Goal: Answer question/provide support

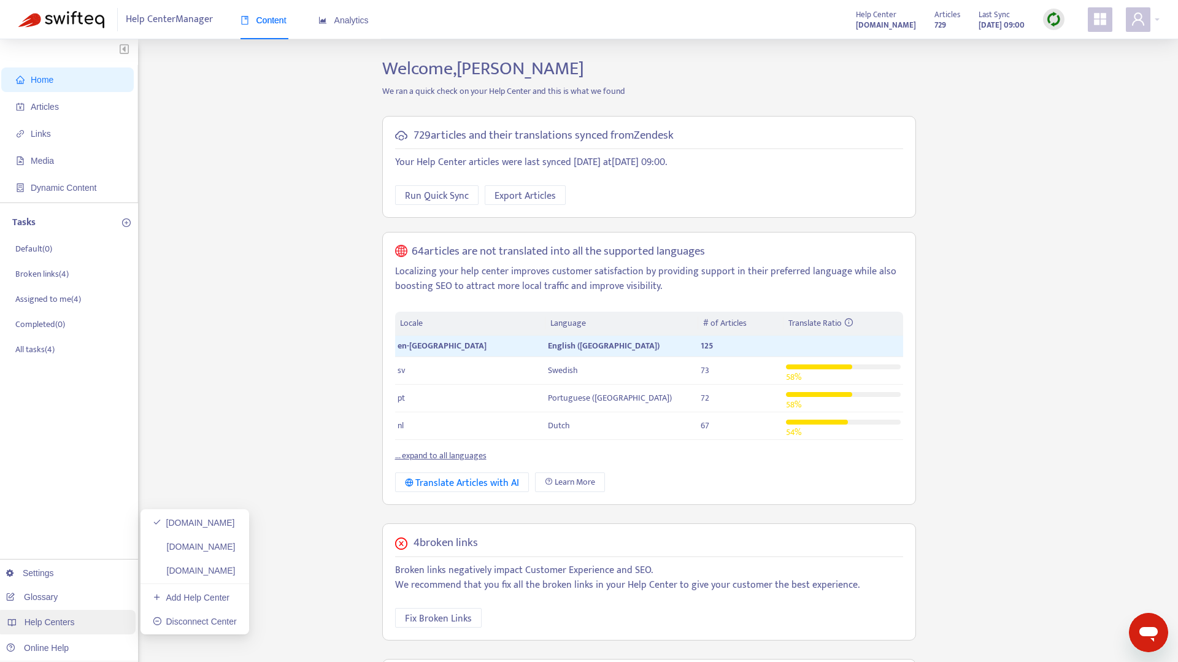
click at [60, 620] on span "Help Centers" at bounding box center [50, 622] width 50 height 10
click at [196, 524] on link "[DOMAIN_NAME]" at bounding box center [194, 523] width 82 height 10
click at [51, 106] on span "Articles" at bounding box center [45, 107] width 28 height 10
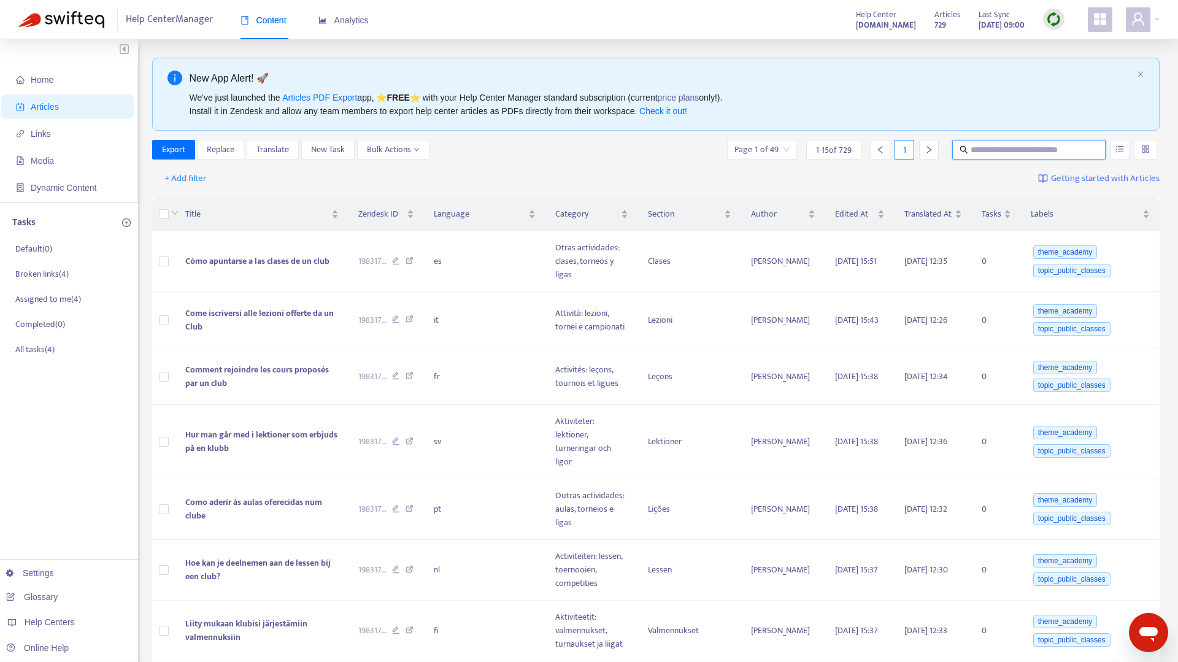
click at [1031, 149] on input "text" at bounding box center [1029, 149] width 118 height 13
type input "*******"
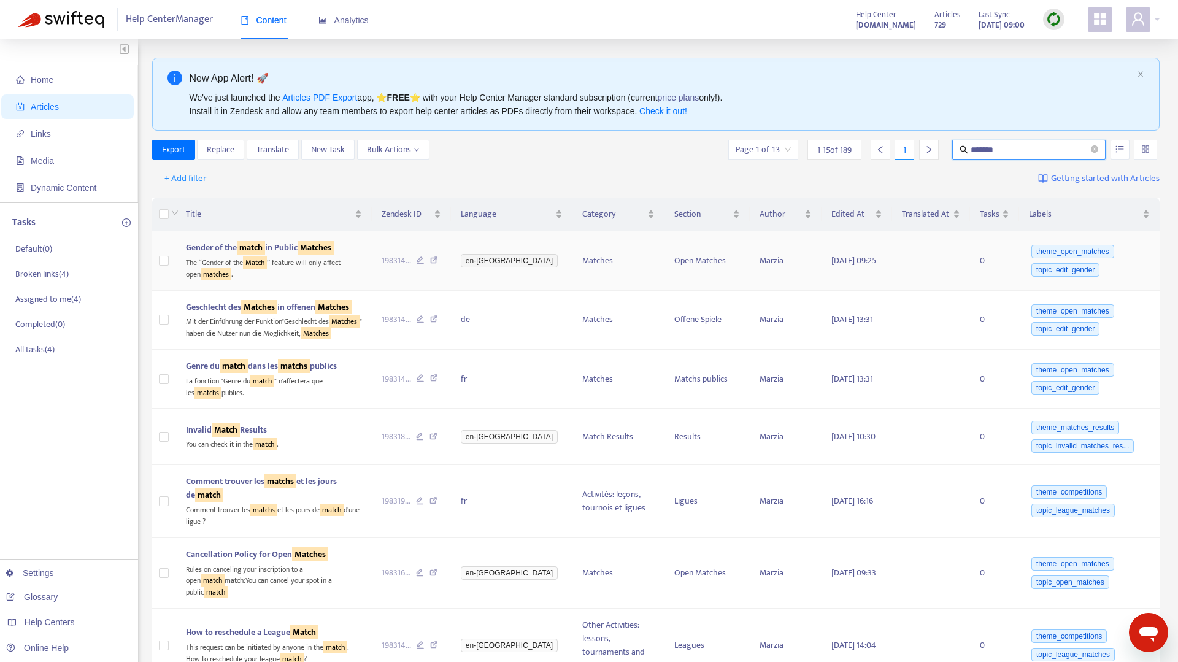
click at [272, 245] on span "Gender of the match in Public Matches" at bounding box center [260, 247] width 148 height 14
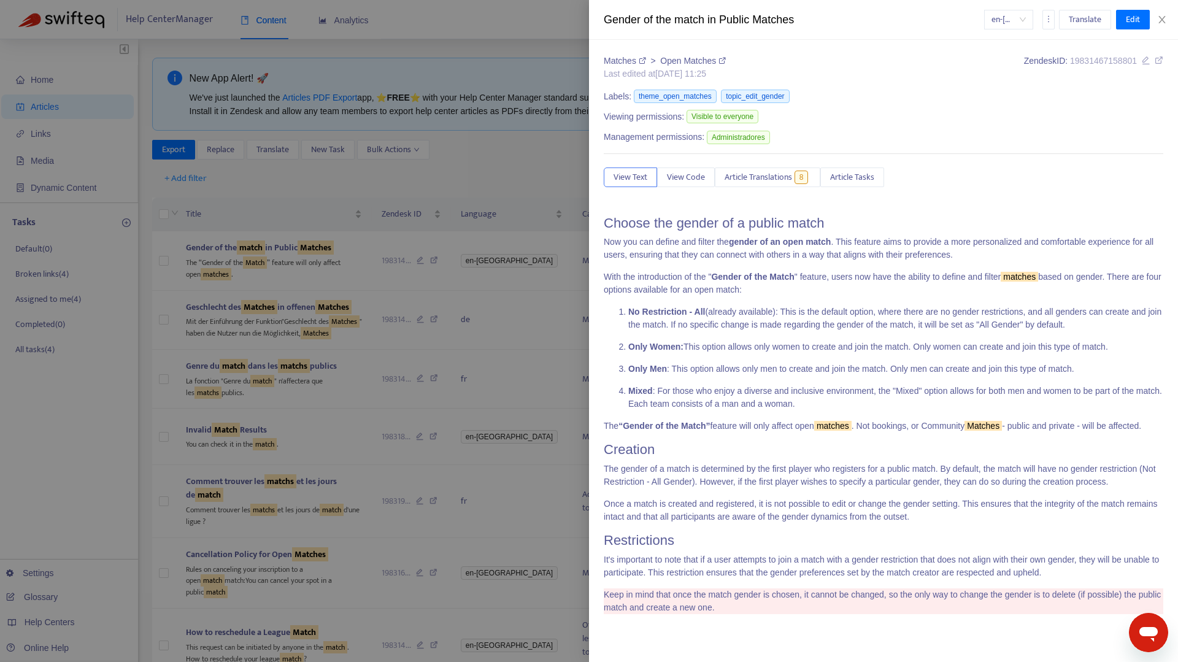
click at [485, 169] on div at bounding box center [589, 331] width 1178 height 662
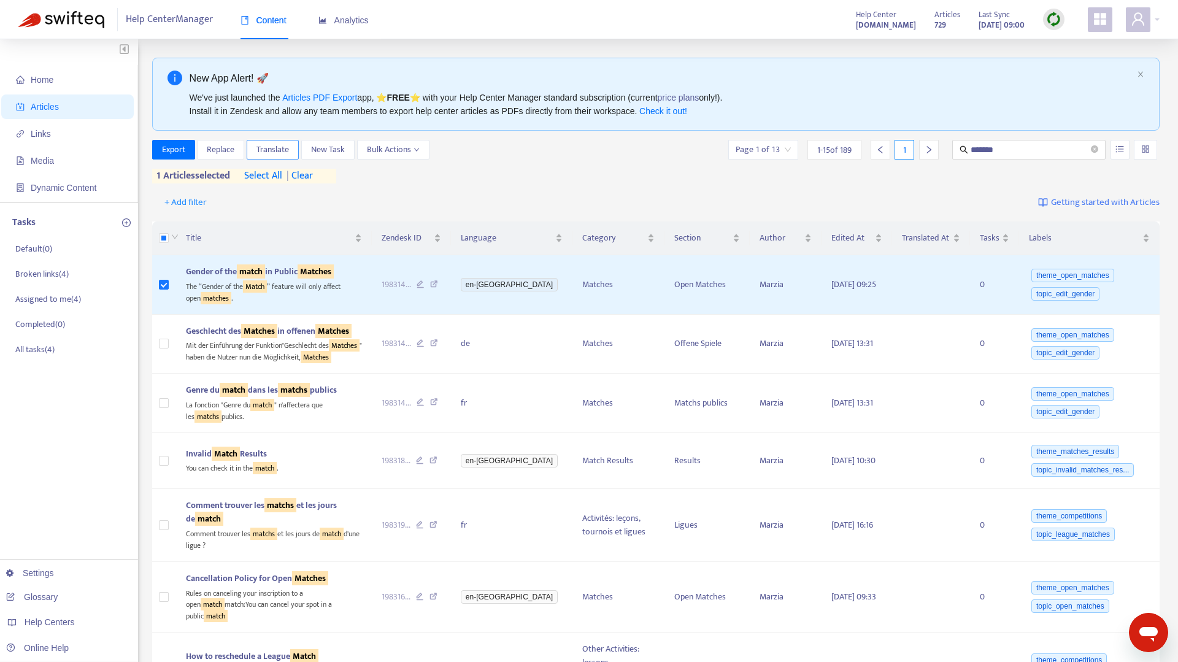
click at [286, 145] on span "Translate" at bounding box center [272, 149] width 33 height 13
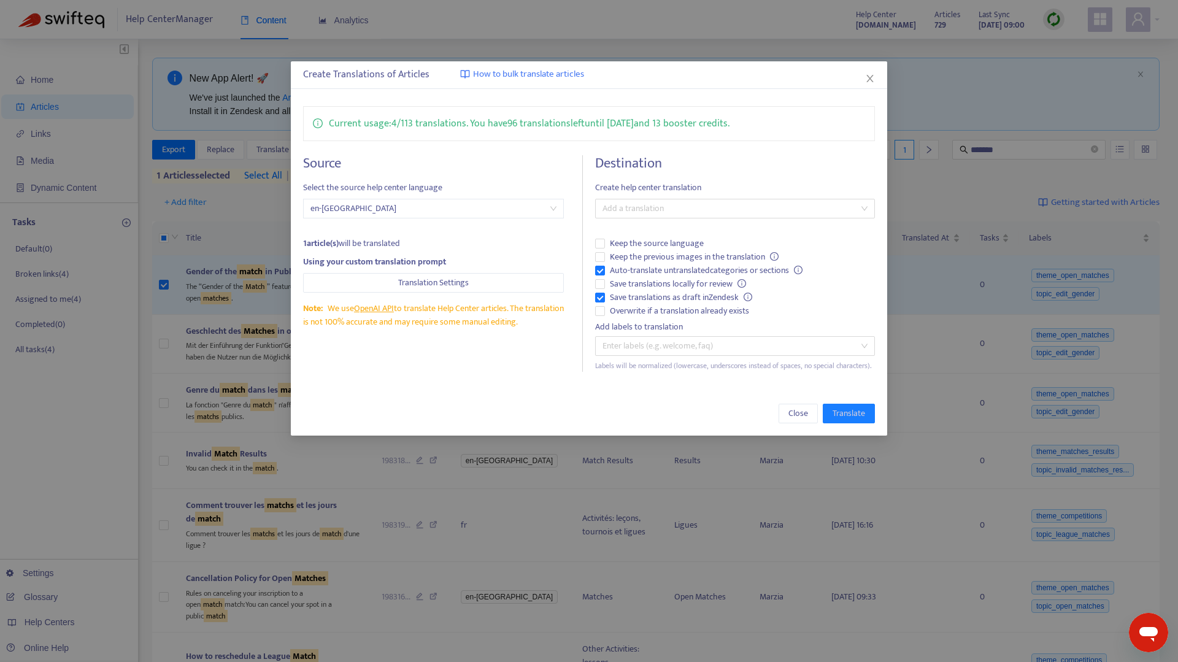
click at [370, 209] on span "en-[GEOGRAPHIC_DATA]" at bounding box center [433, 208] width 246 height 18
click at [862, 85] on div "Create Translations of Articles How to bulk translate articles" at bounding box center [589, 75] width 596 height 28
click at [187, 440] on div "Create Translations of Articles How to bulk translate articles Current usage: 4…" at bounding box center [589, 331] width 1178 height 662
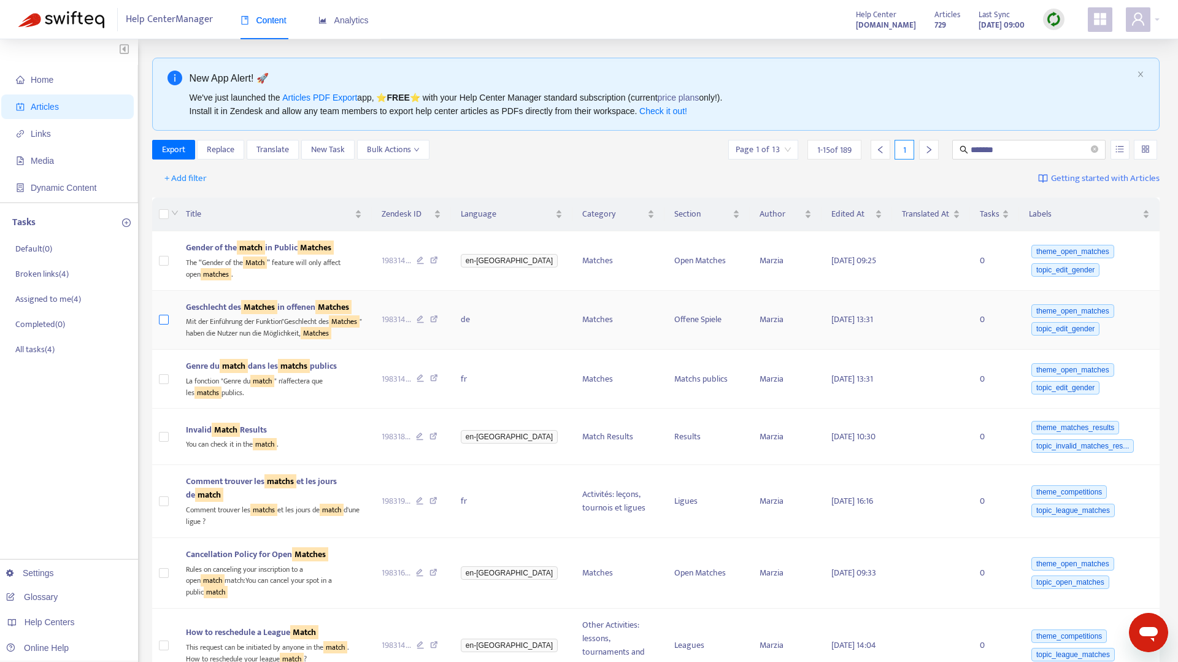
click at [166, 313] on label at bounding box center [164, 319] width 10 height 13
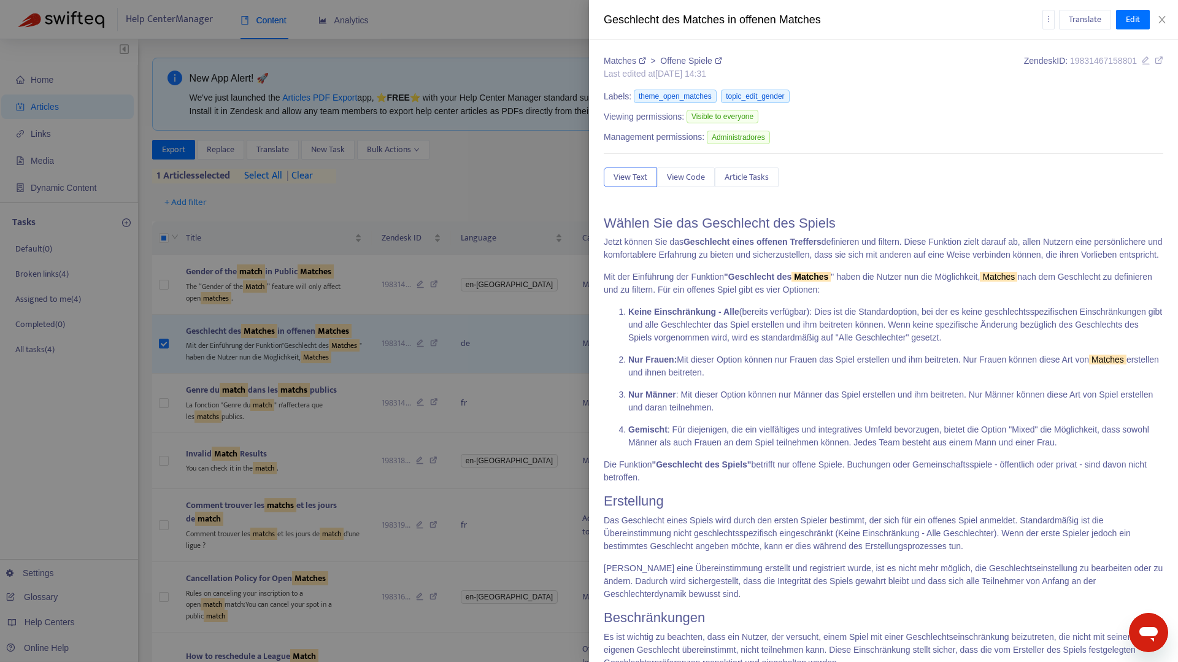
click at [437, 237] on div at bounding box center [589, 331] width 1178 height 662
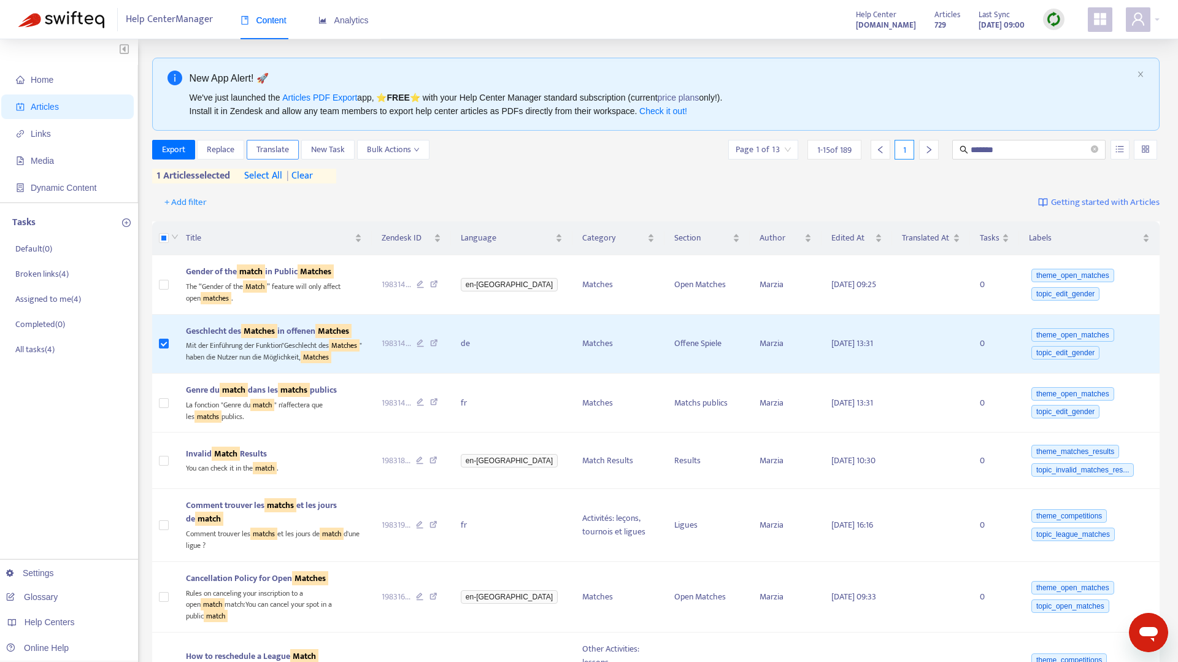
click at [272, 144] on span "Translate" at bounding box center [272, 149] width 33 height 13
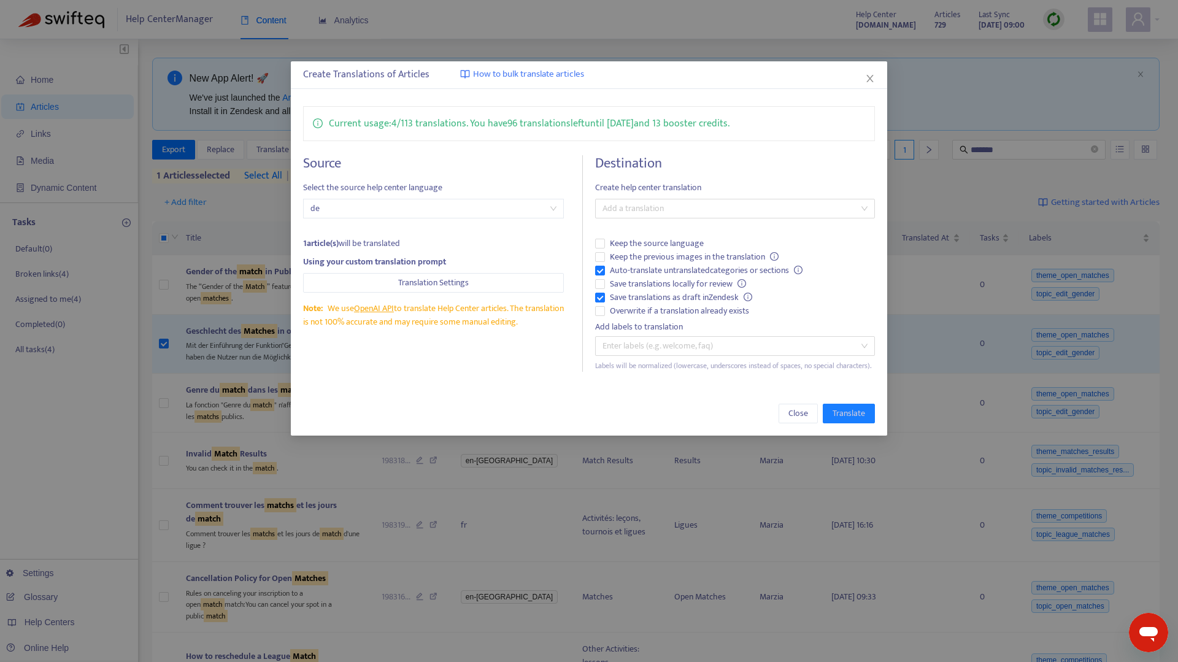
click at [166, 342] on div "Create Translations of Articles How to bulk translate articles Current usage: 4…" at bounding box center [589, 331] width 1178 height 662
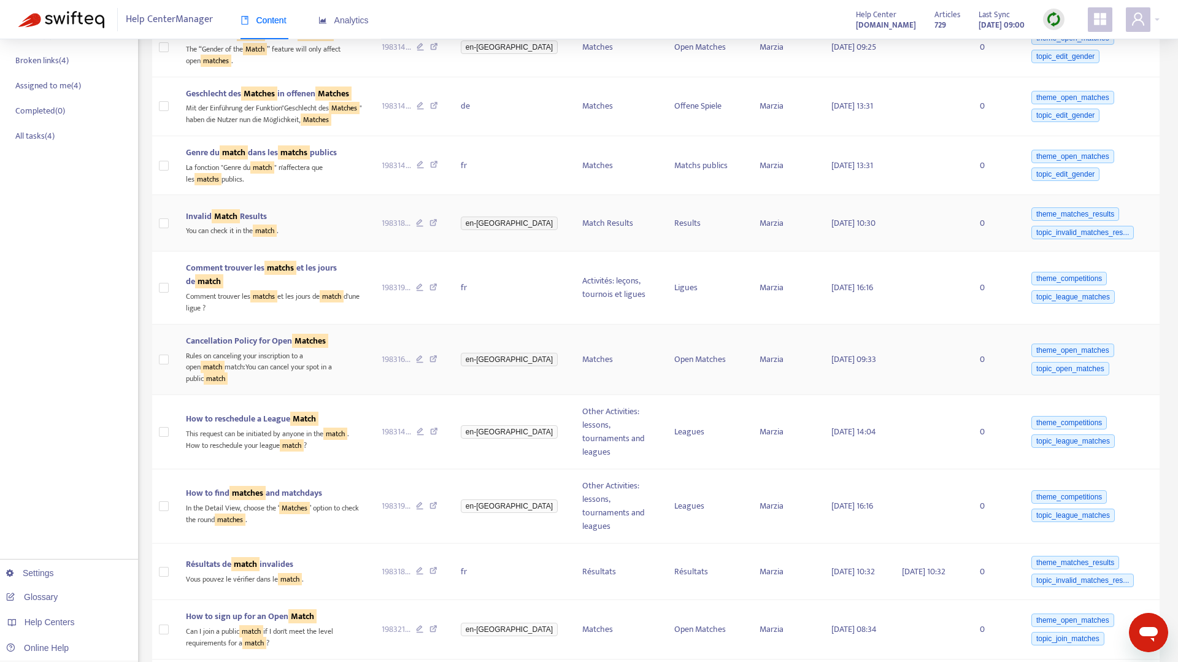
scroll to position [27, 0]
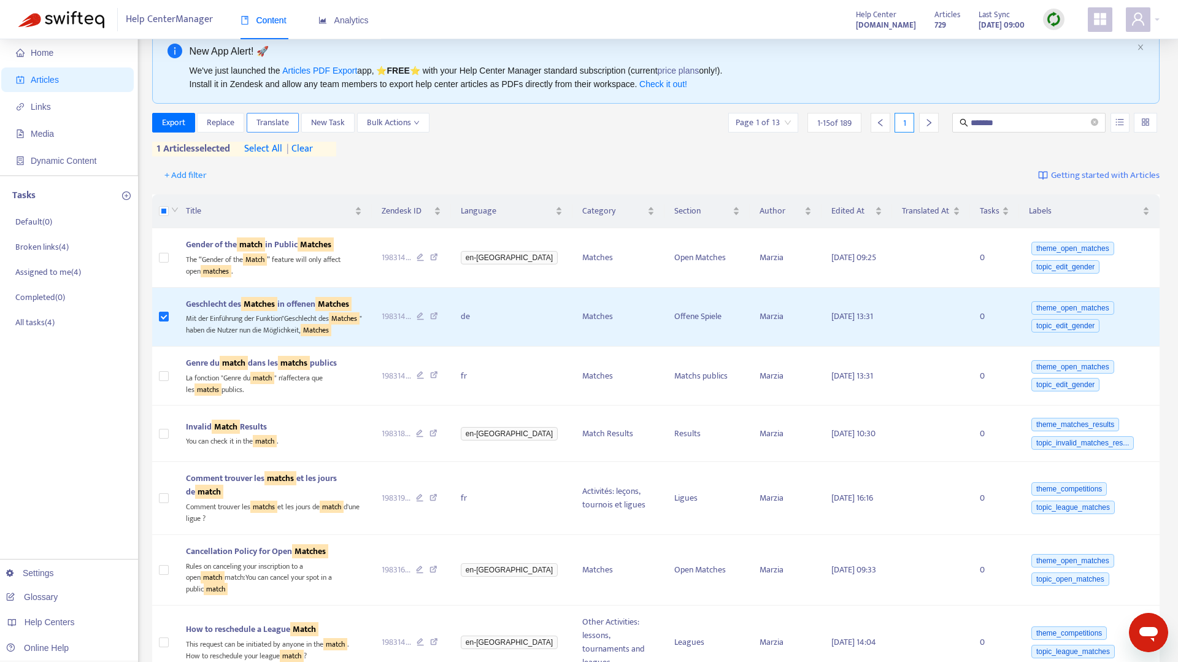
click at [279, 121] on span "Translate" at bounding box center [272, 122] width 33 height 13
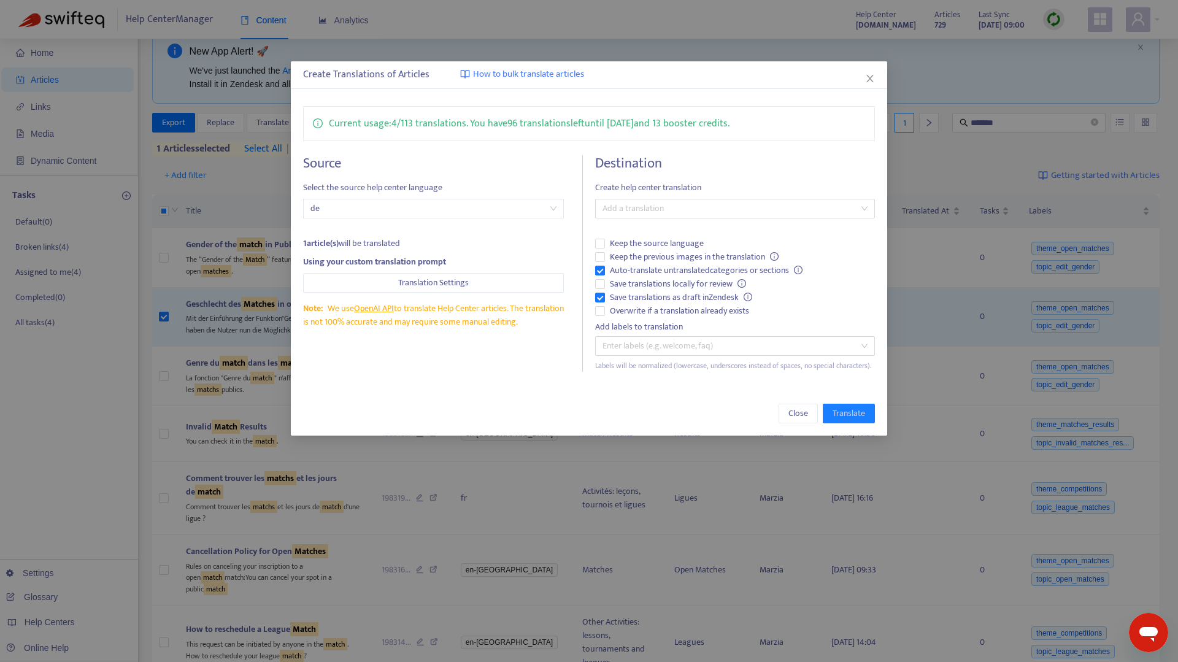
click at [388, 205] on span "de" at bounding box center [433, 208] width 246 height 18
click at [507, 158] on h4 "Source" at bounding box center [433, 163] width 261 height 17
click at [668, 218] on div "Add a translation" at bounding box center [734, 209] width 279 height 20
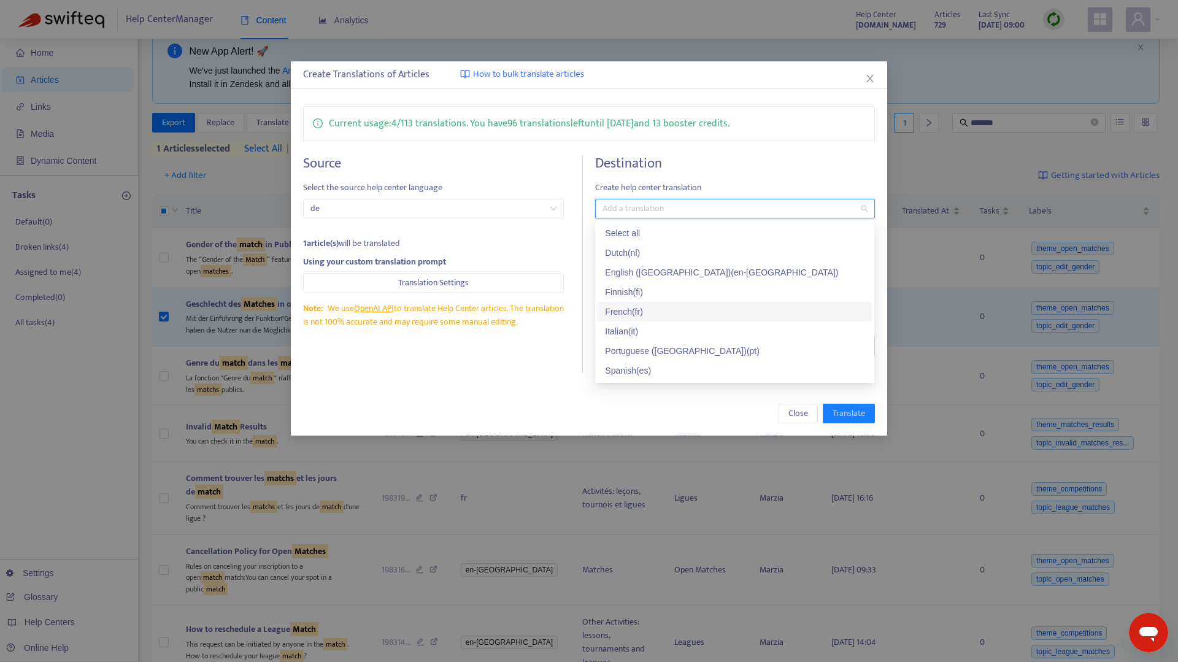
click at [659, 272] on div "English (UK) ( en-gb )" at bounding box center [734, 272] width 259 height 13
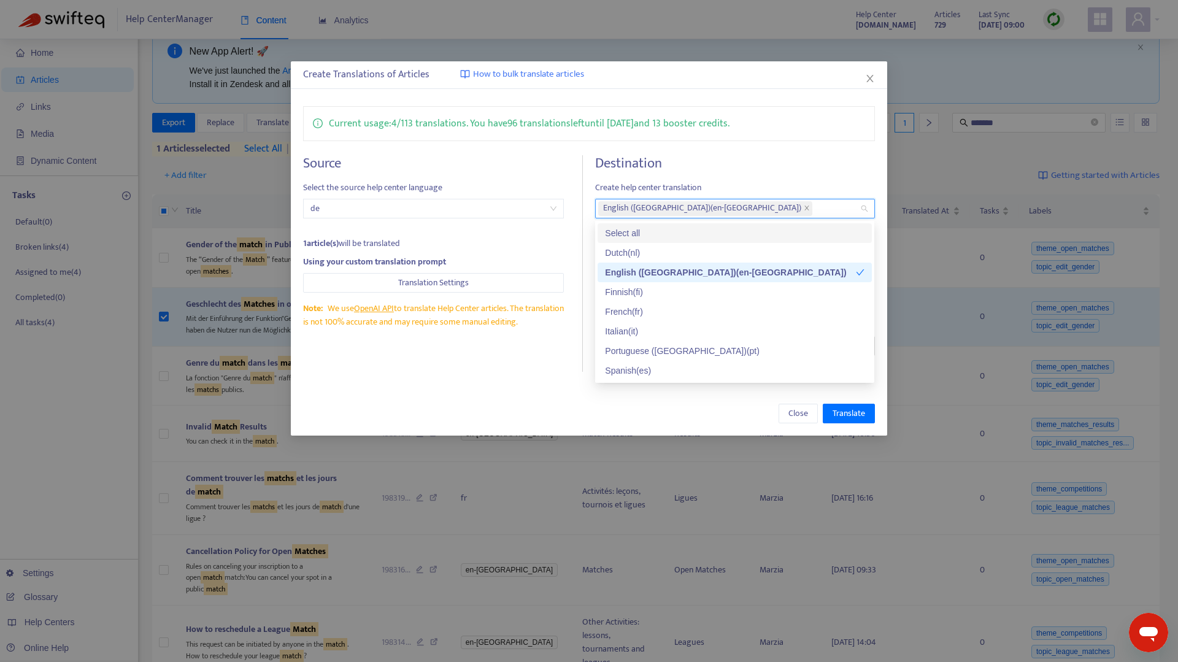
click at [654, 235] on div "Select all" at bounding box center [734, 232] width 259 height 13
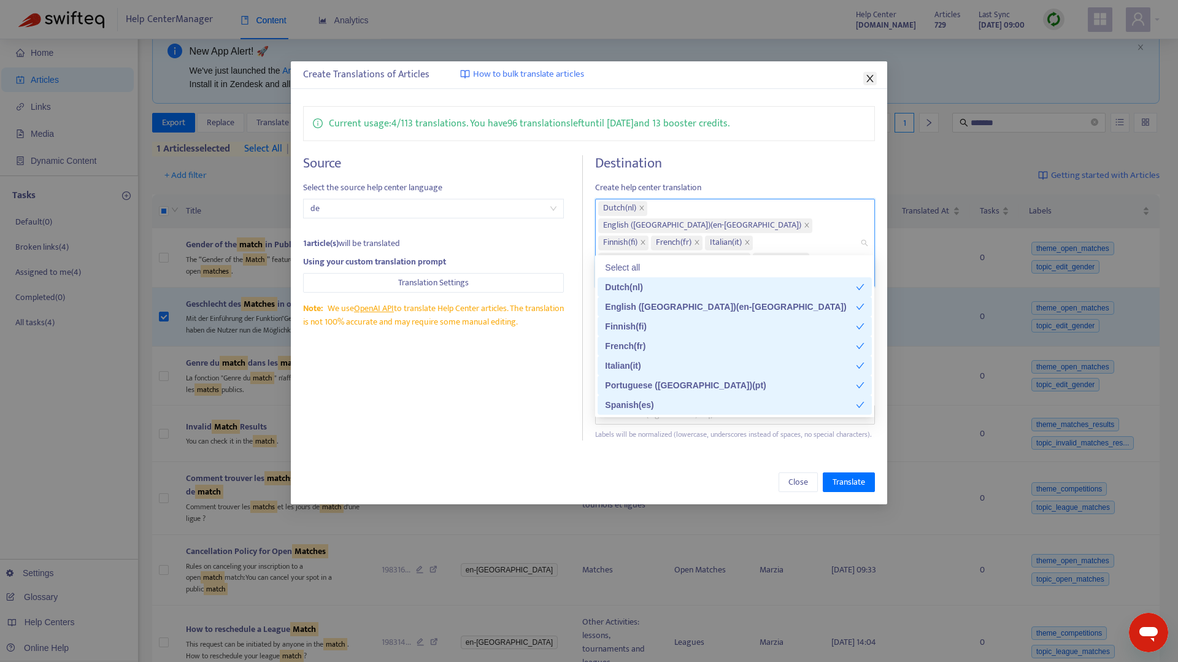
click at [869, 74] on icon "close" at bounding box center [870, 79] width 10 height 10
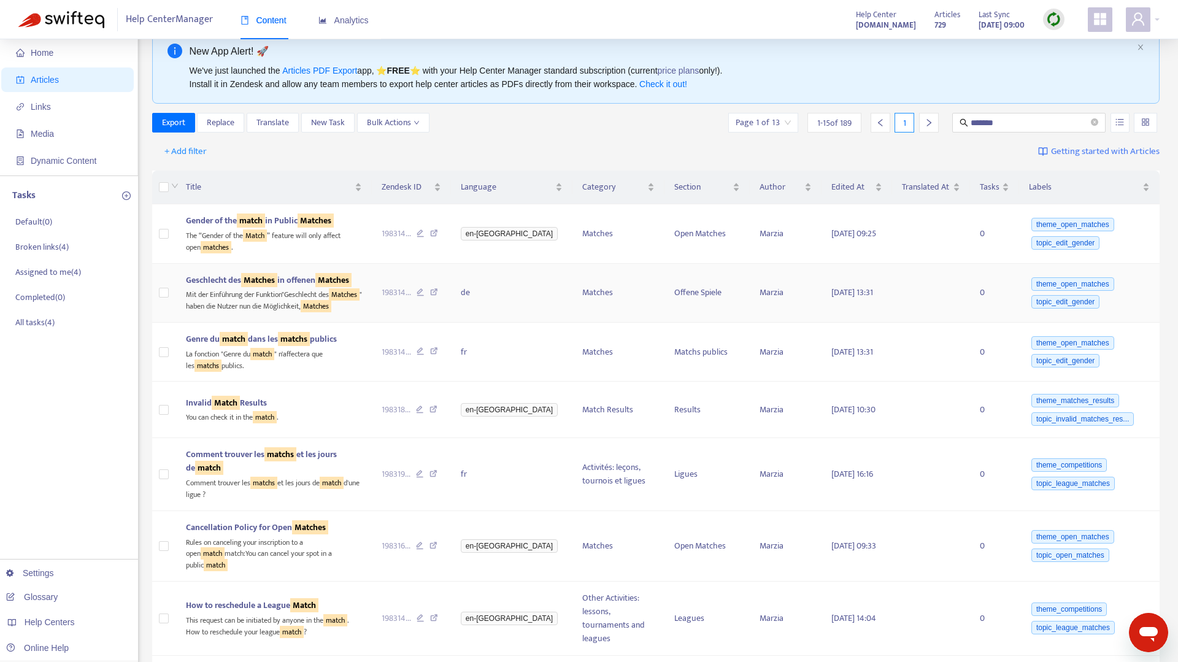
click at [261, 290] on div "Mit der Einführung der Funktion"Geschlecht des Matches " haben die Nutzer nun d…" at bounding box center [274, 299] width 177 height 25
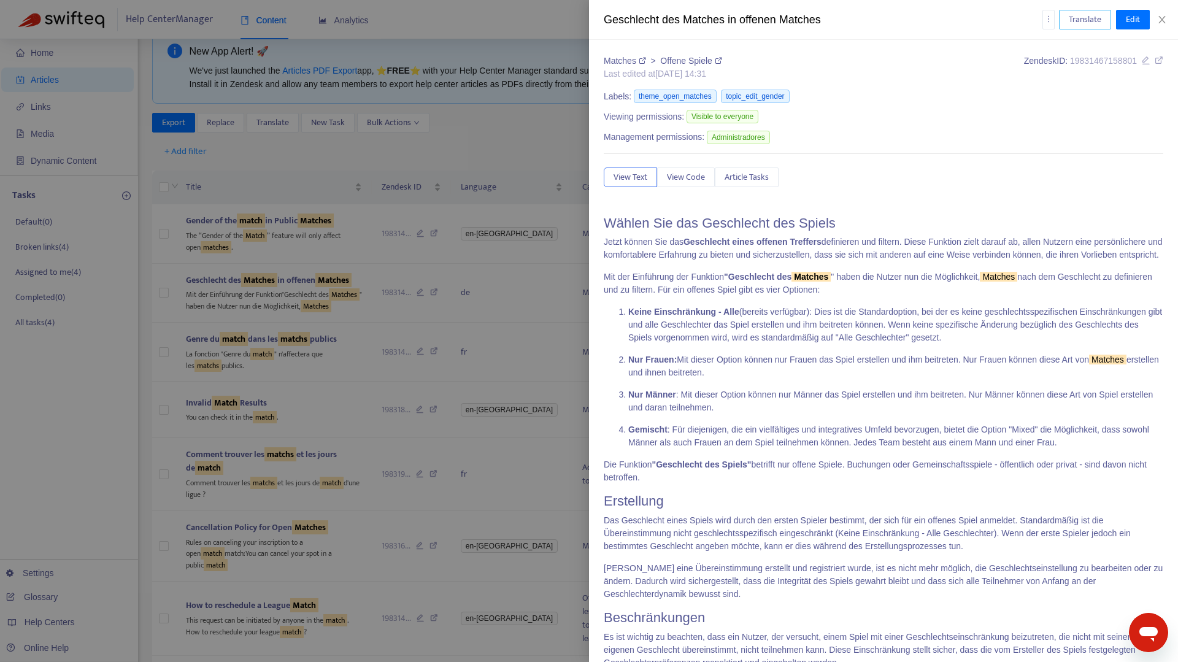
click at [1075, 21] on span "Translate" at bounding box center [1085, 19] width 33 height 13
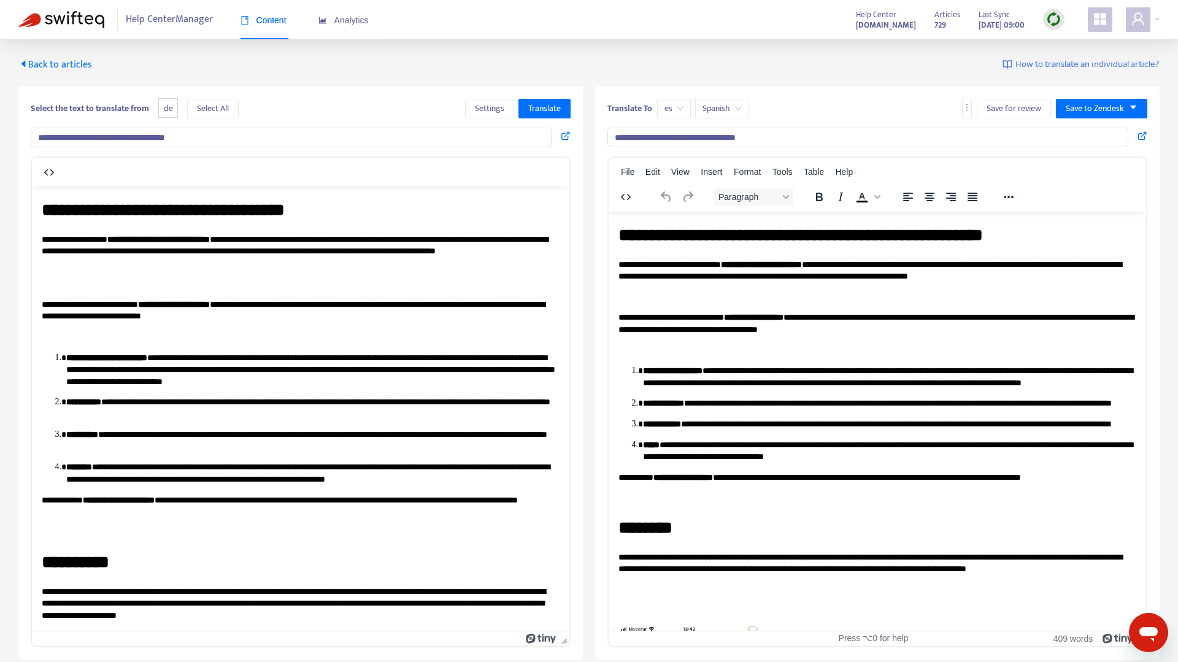
scroll to position [0, 0]
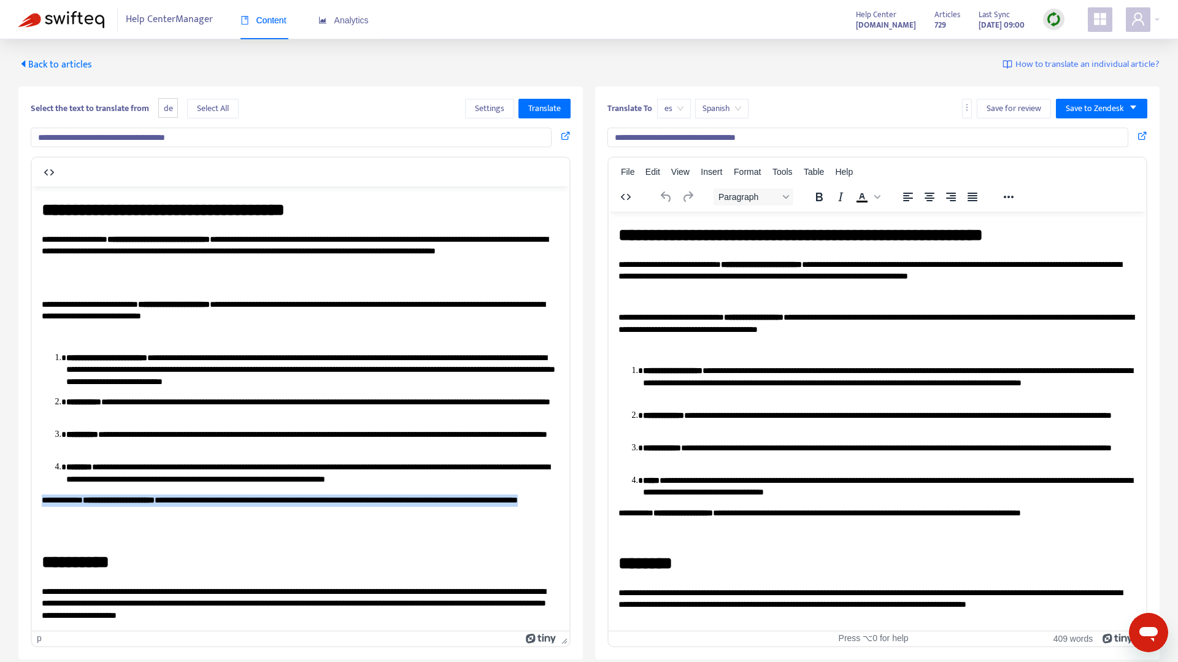
drag, startPoint x: 134, startPoint y: 515, endPoint x: 35, endPoint y: 496, distance: 100.5
click at [35, 496] on html "**********" at bounding box center [300, 530] width 537 height 688
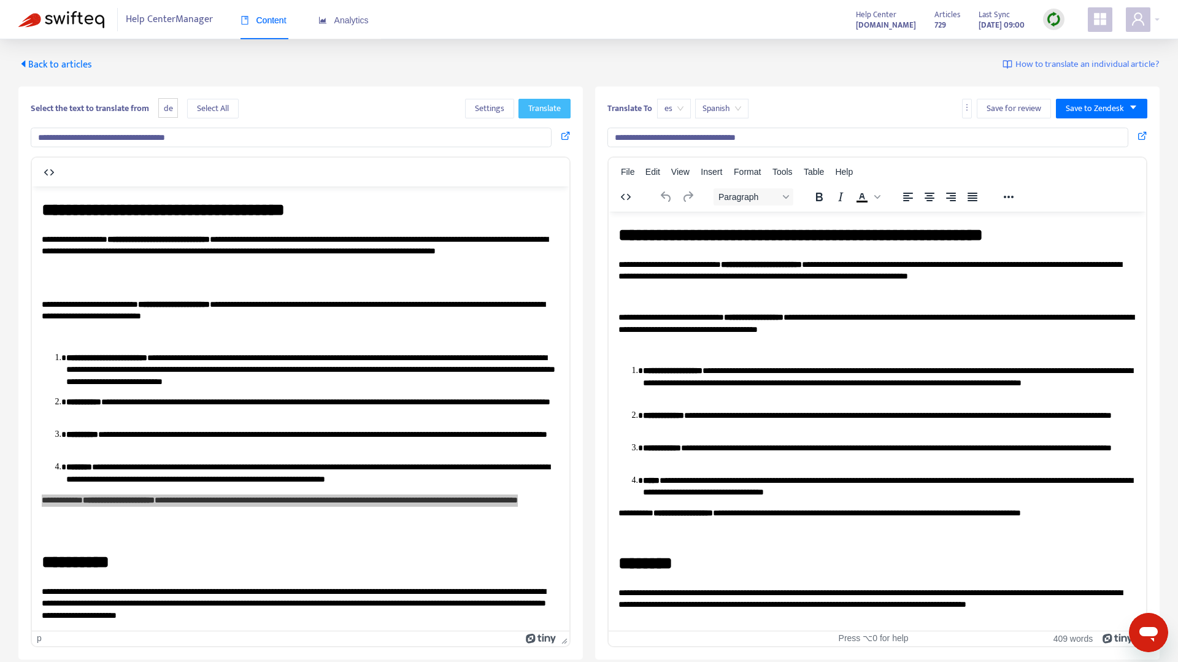
click at [548, 108] on span "Translate" at bounding box center [544, 108] width 33 height 13
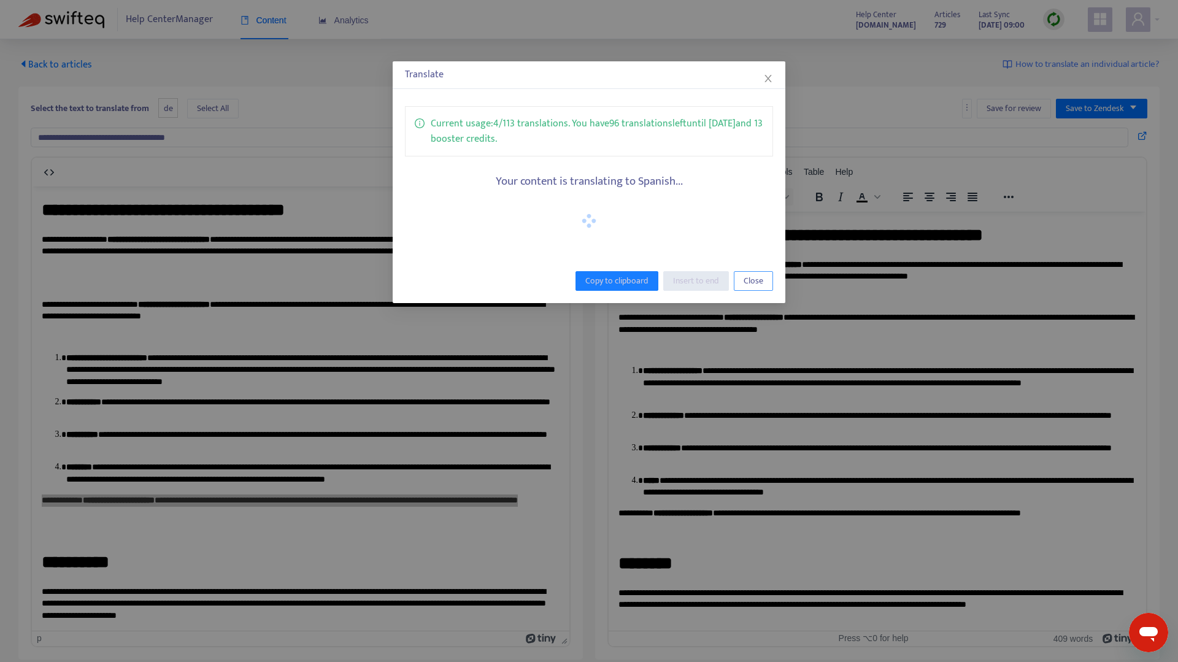
click at [756, 285] on span "Close" at bounding box center [753, 280] width 20 height 13
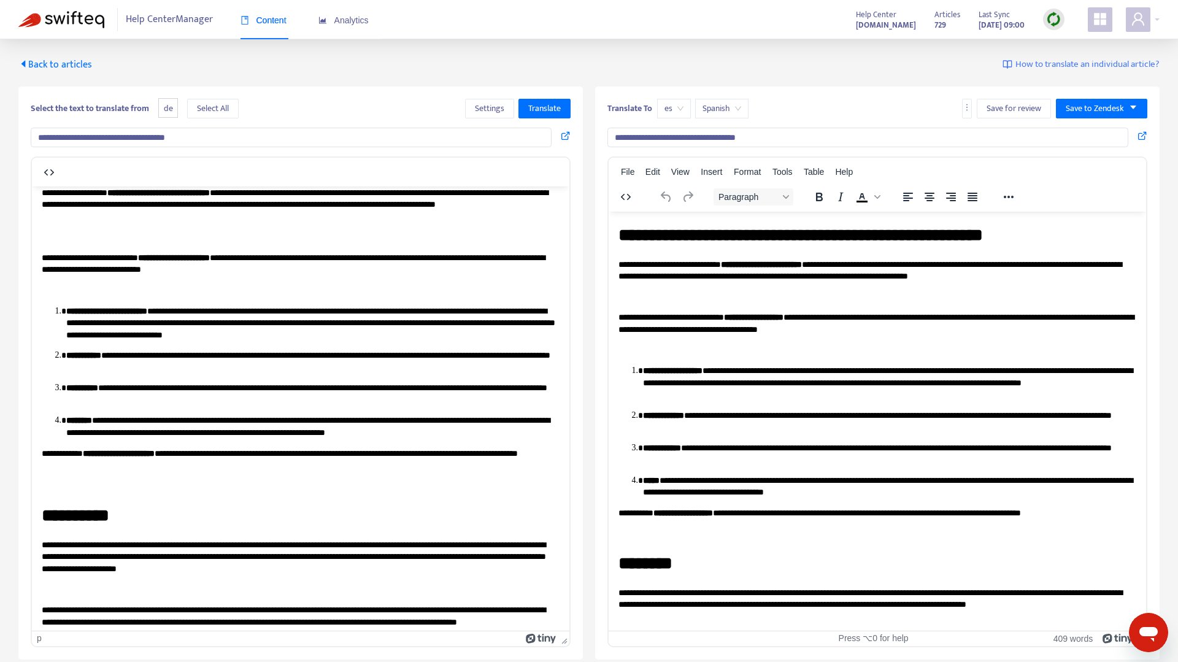
scroll to position [50, 0]
